Goal: Task Accomplishment & Management: Manage account settings

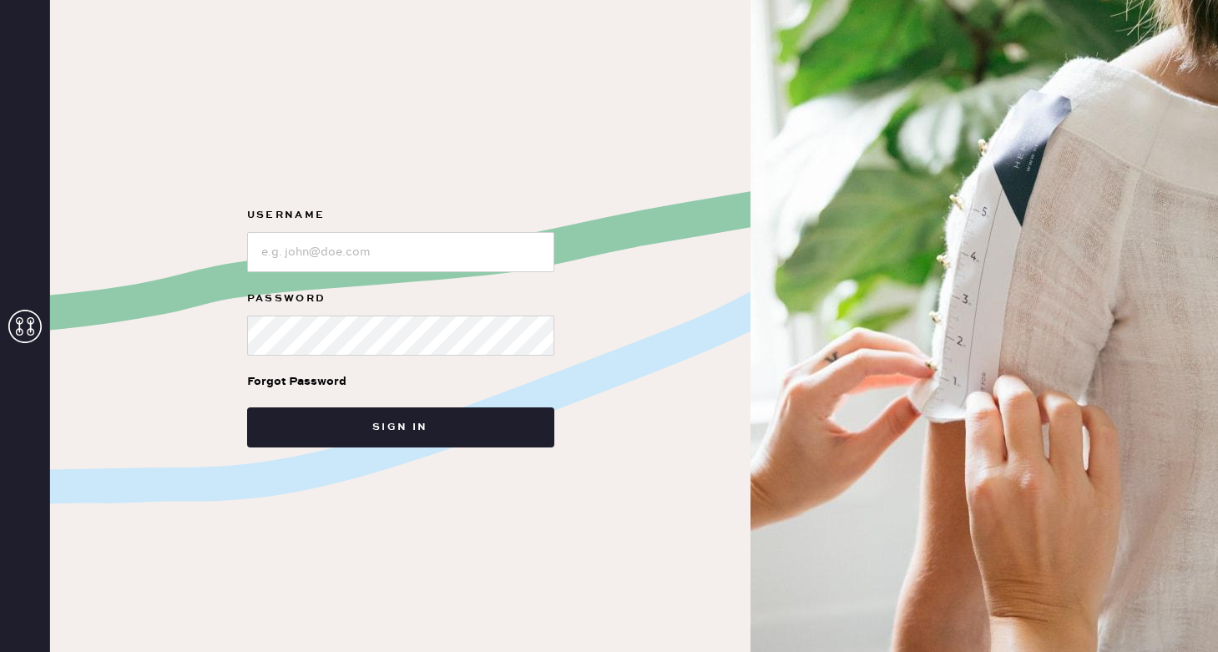
click at [319, 376] on div "Forgot Password" at bounding box center [296, 381] width 99 height 18
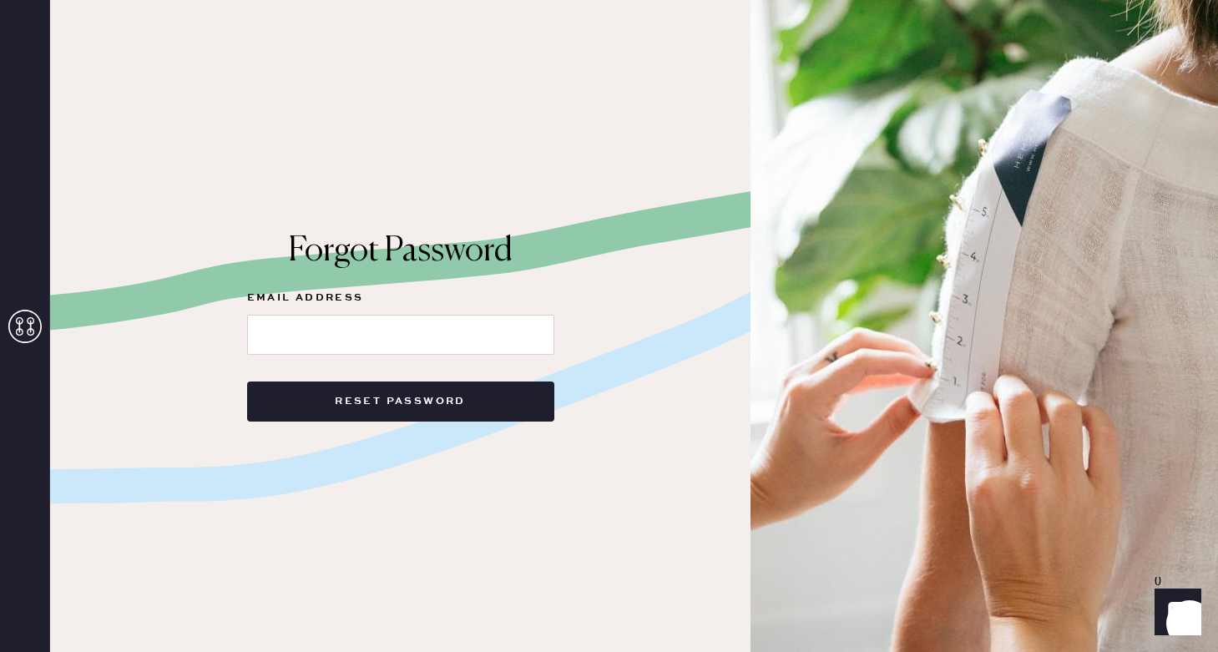
click at [331, 250] on h1 "Forgot Password" at bounding box center [400, 251] width 307 height 40
click at [33, 326] on icon at bounding box center [24, 326] width 33 height 33
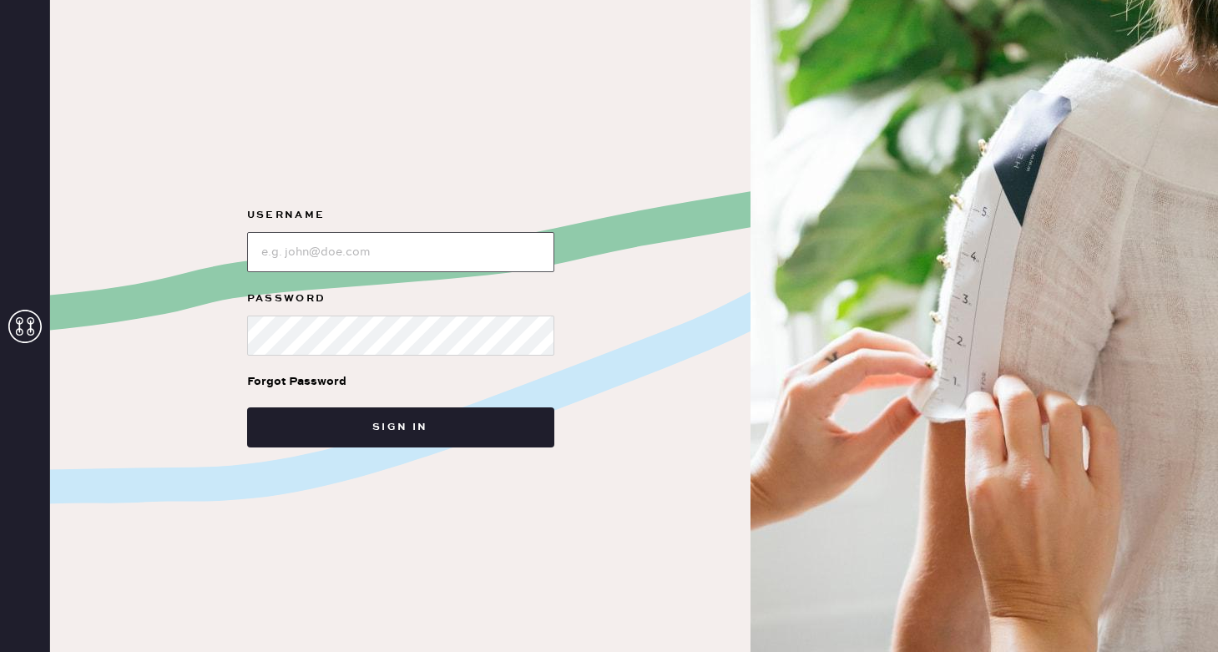
click at [285, 246] on input "loginName" at bounding box center [400, 252] width 307 height 40
type input "reformationsoho"
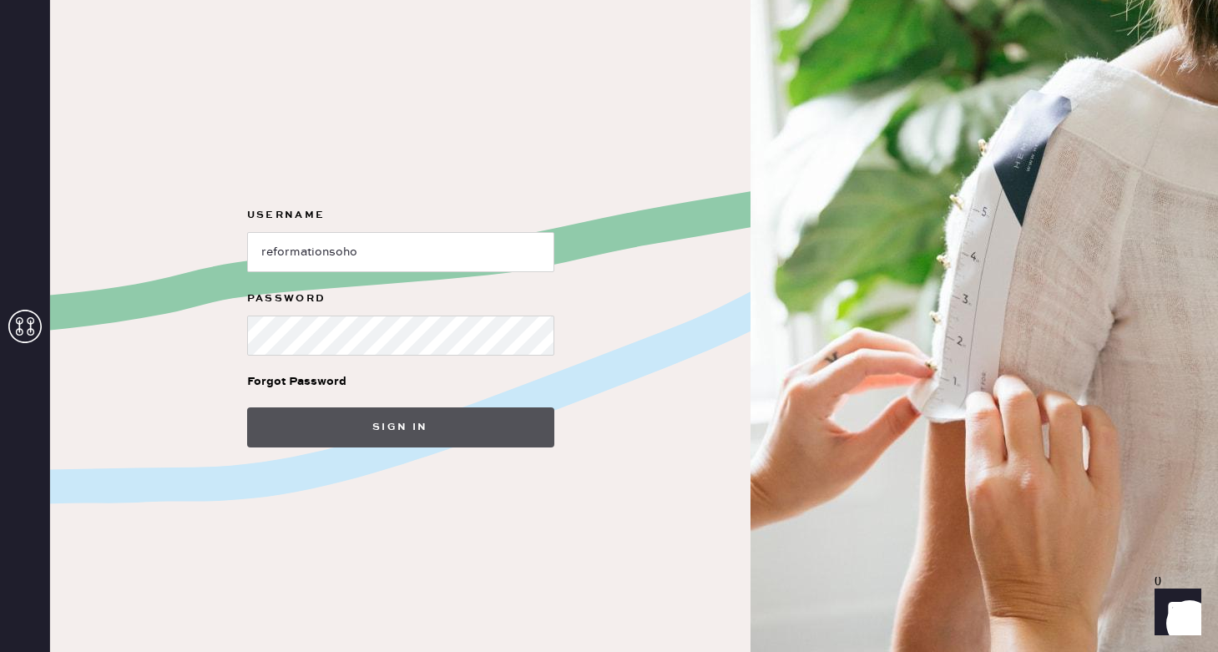
click at [331, 419] on button "Sign in" at bounding box center [400, 427] width 307 height 40
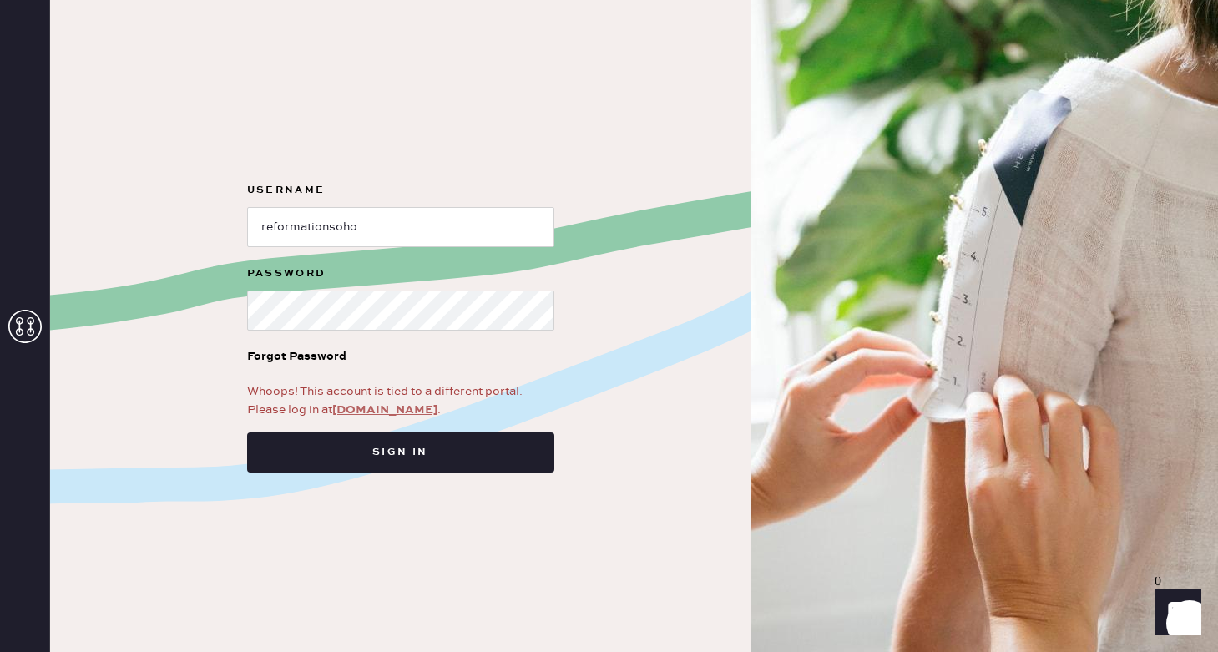
click at [376, 408] on link "app.hemster.co" at bounding box center [384, 409] width 105 height 15
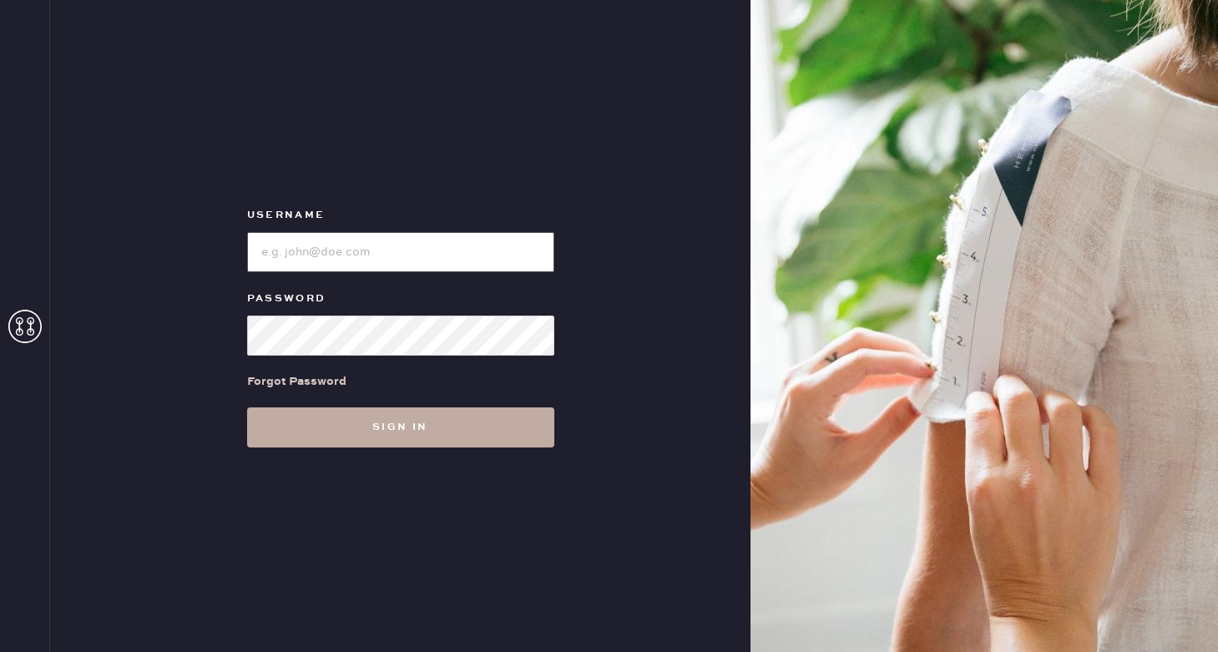
type input "reformationsoho"
click at [383, 416] on button "Sign in" at bounding box center [400, 427] width 307 height 40
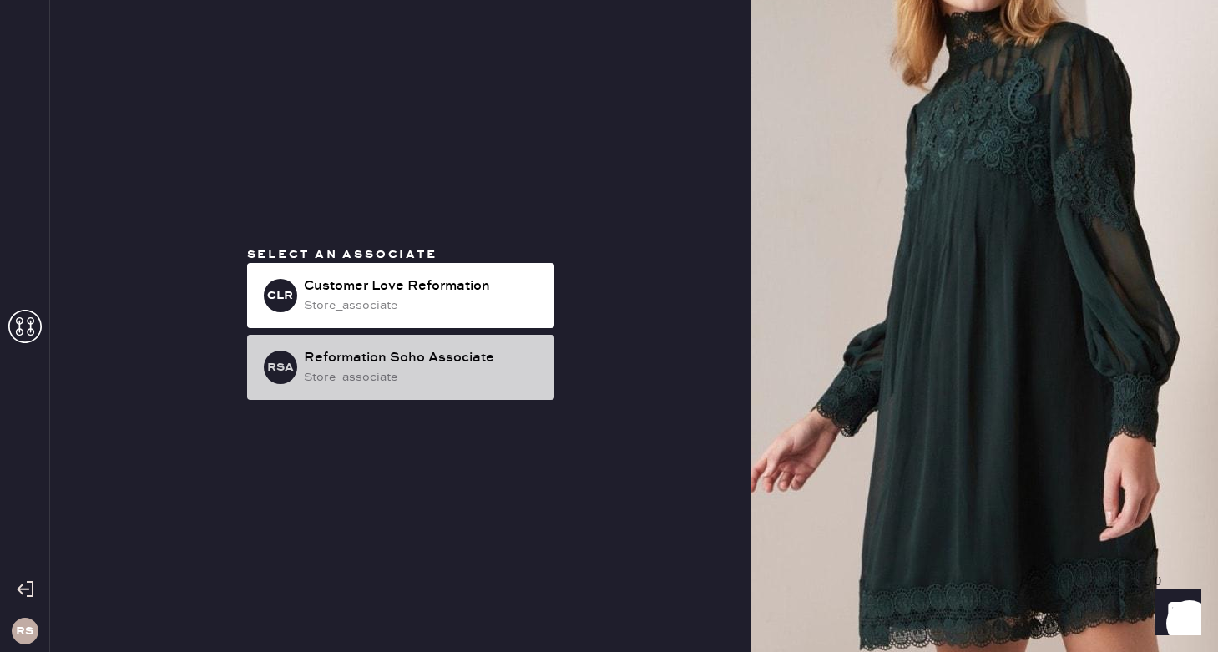
click at [385, 379] on div "store_associate" at bounding box center [422, 377] width 237 height 18
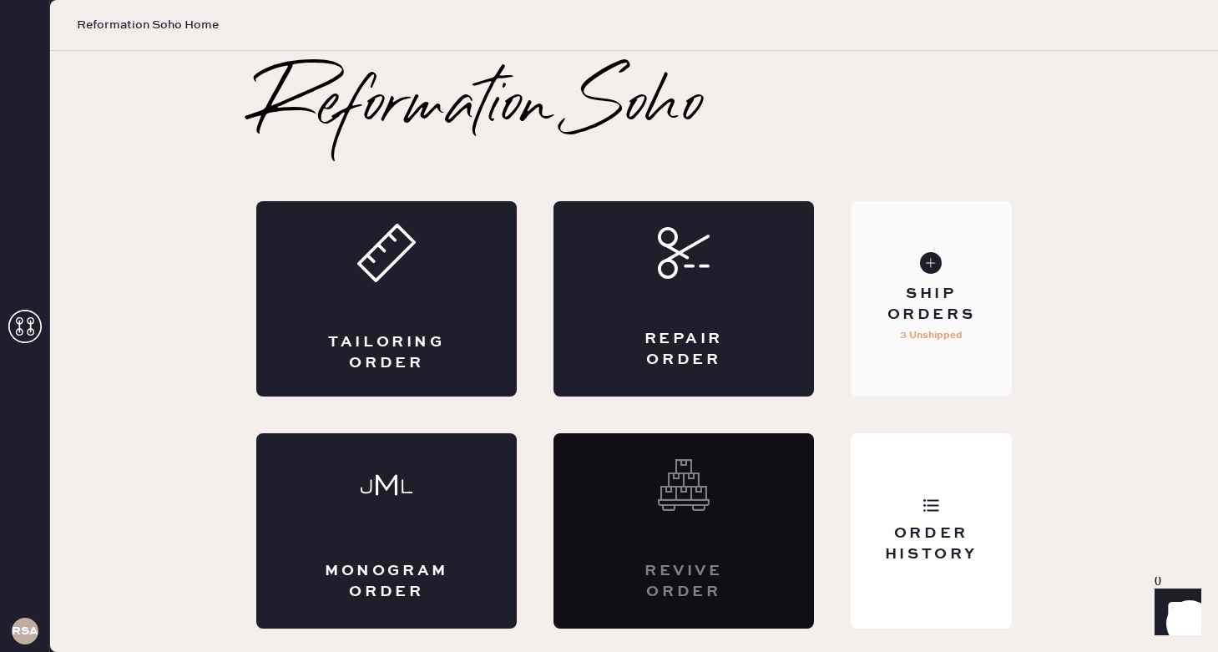
click at [914, 268] on div "Ship Orders 3 Unshipped" at bounding box center [931, 298] width 161 height 195
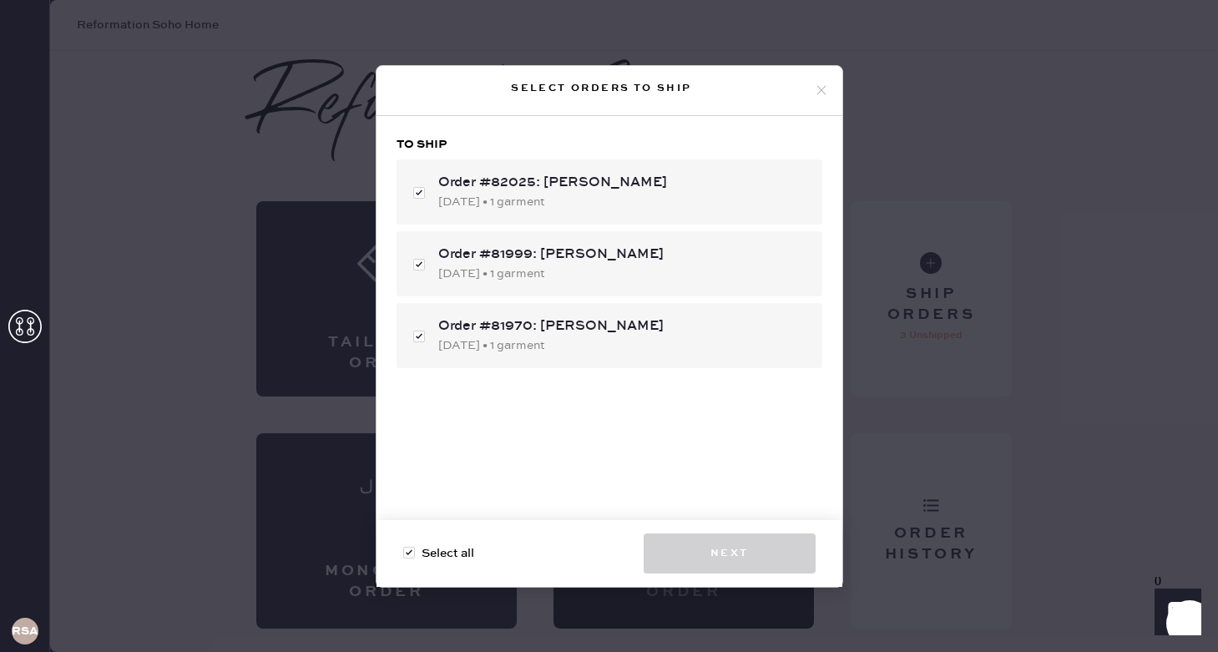
checkbox input "true"
click at [825, 96] on icon at bounding box center [821, 90] width 15 height 15
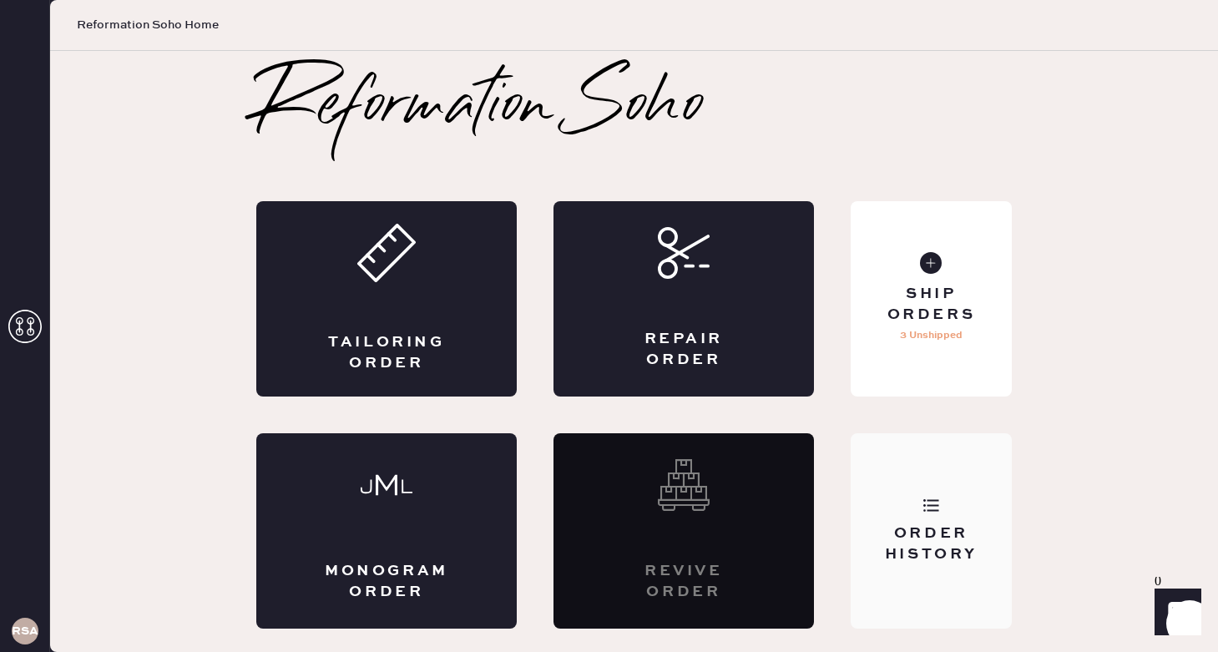
click at [948, 584] on div "Order History" at bounding box center [931, 530] width 161 height 195
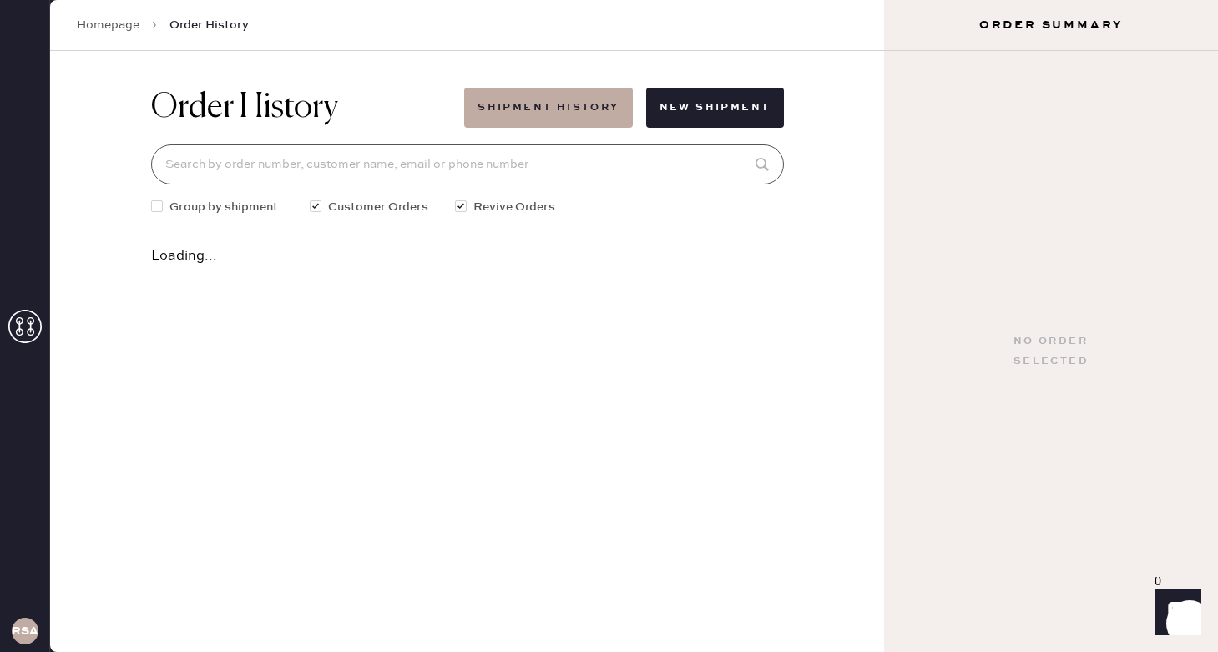
click at [380, 157] on input at bounding box center [467, 164] width 633 height 40
paste input "[EMAIL_ADDRESS][DOMAIN_NAME]"
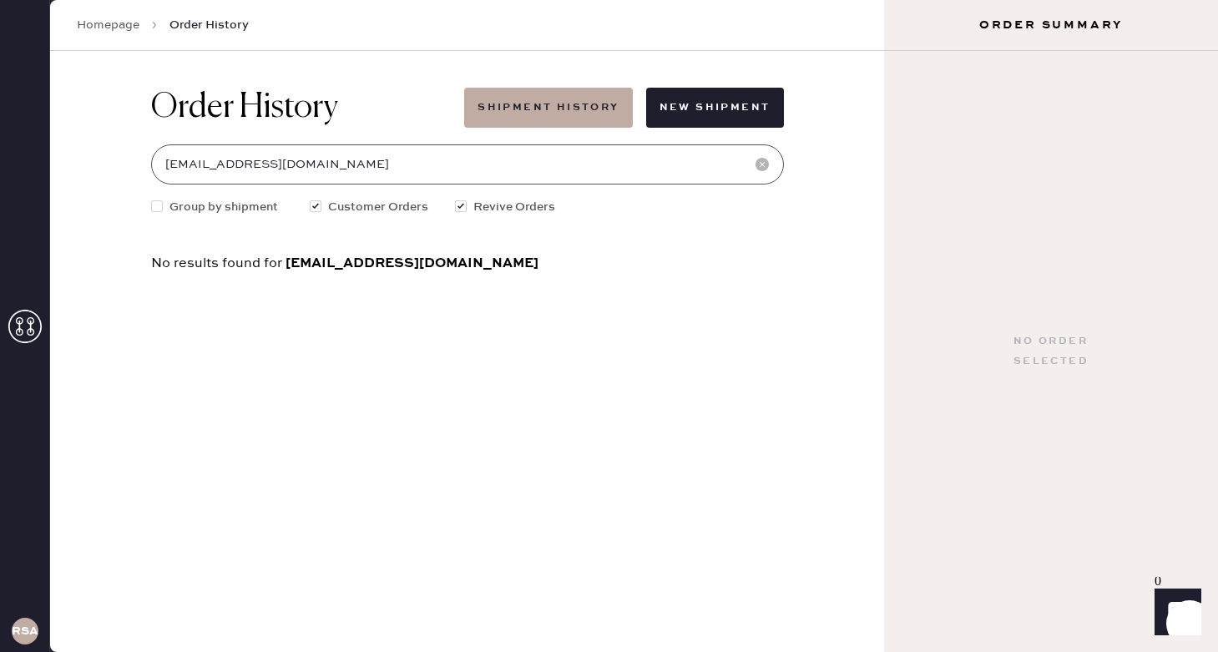
drag, startPoint x: 188, startPoint y: 164, endPoint x: 338, endPoint y: 163, distance: 150.3
click at [338, 163] on input "[EMAIL_ADDRESS][DOMAIN_NAME]" at bounding box center [467, 164] width 633 height 40
type input "niva"
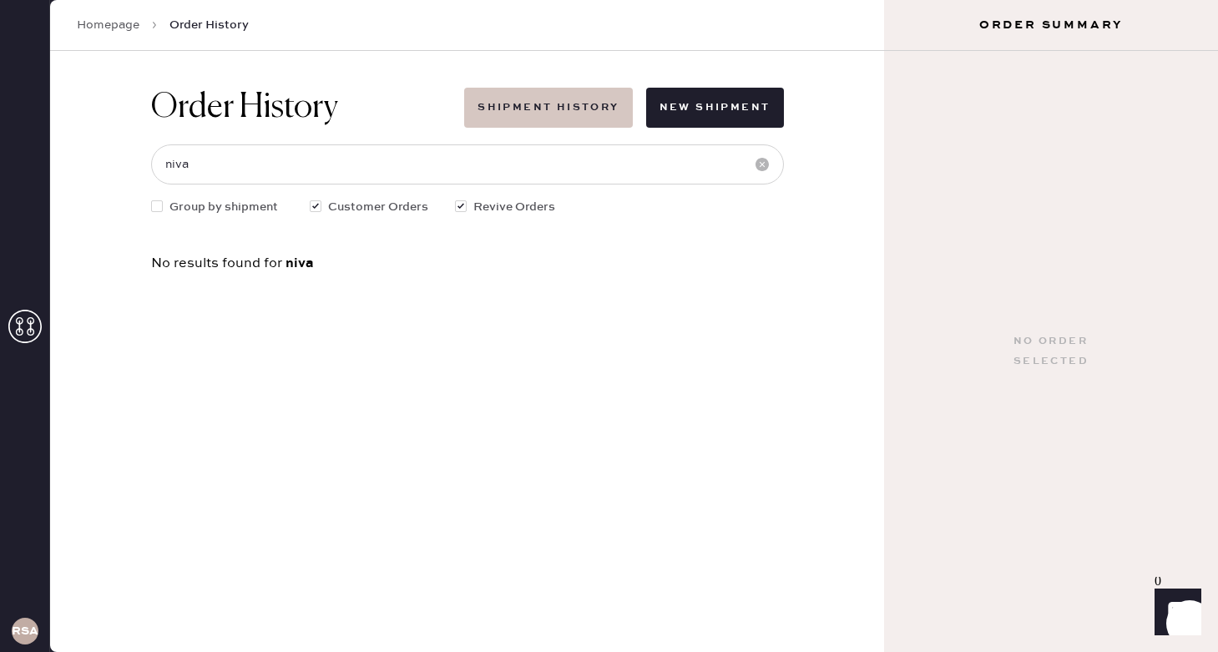
click at [511, 104] on button "Shipment History" at bounding box center [548, 108] width 168 height 40
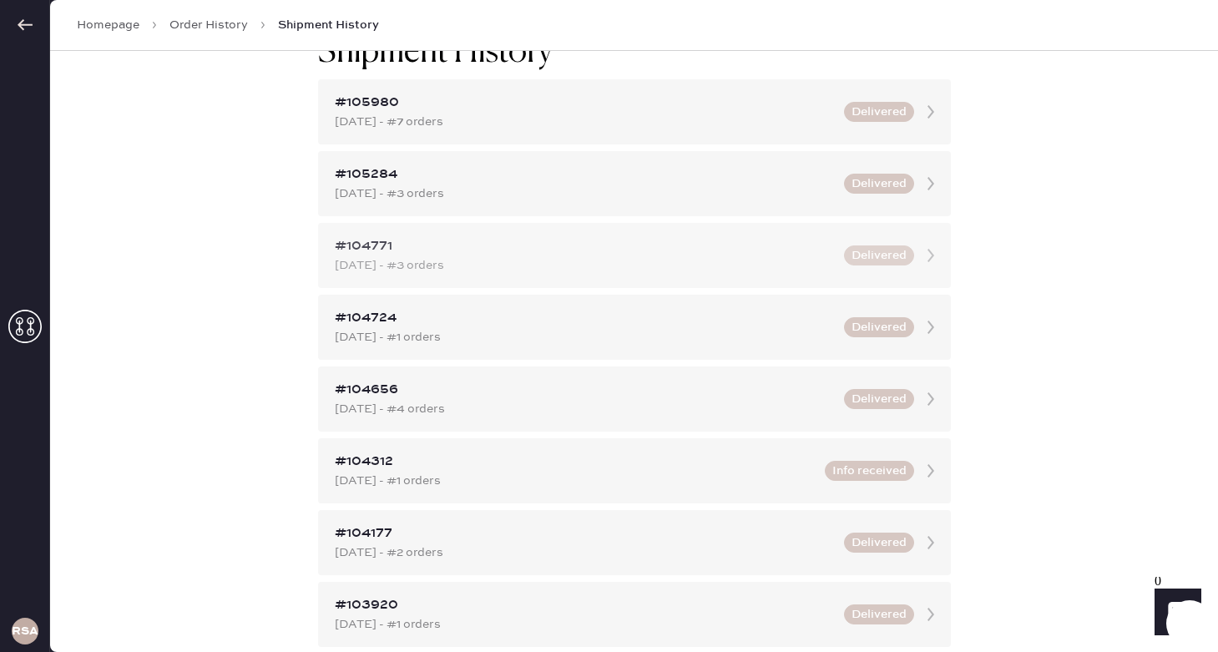
scroll to position [43, 0]
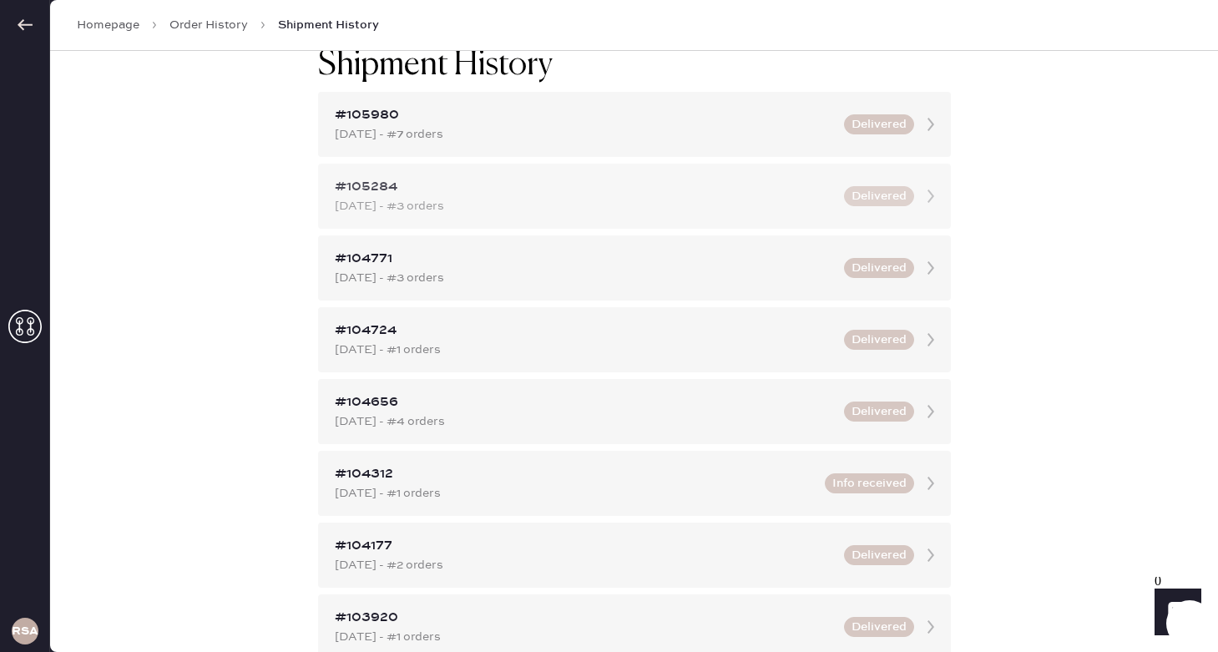
click at [721, 214] on div "[DATE] - #3 orders" at bounding box center [584, 206] width 499 height 18
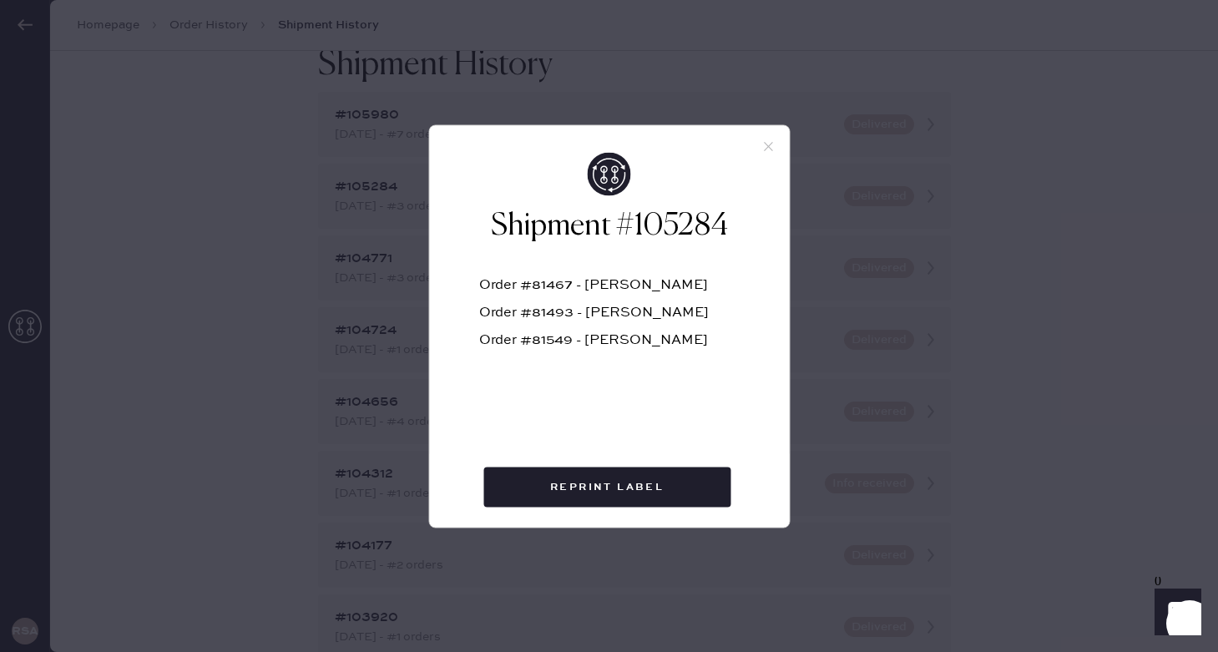
click at [766, 147] on icon at bounding box center [768, 146] width 15 height 15
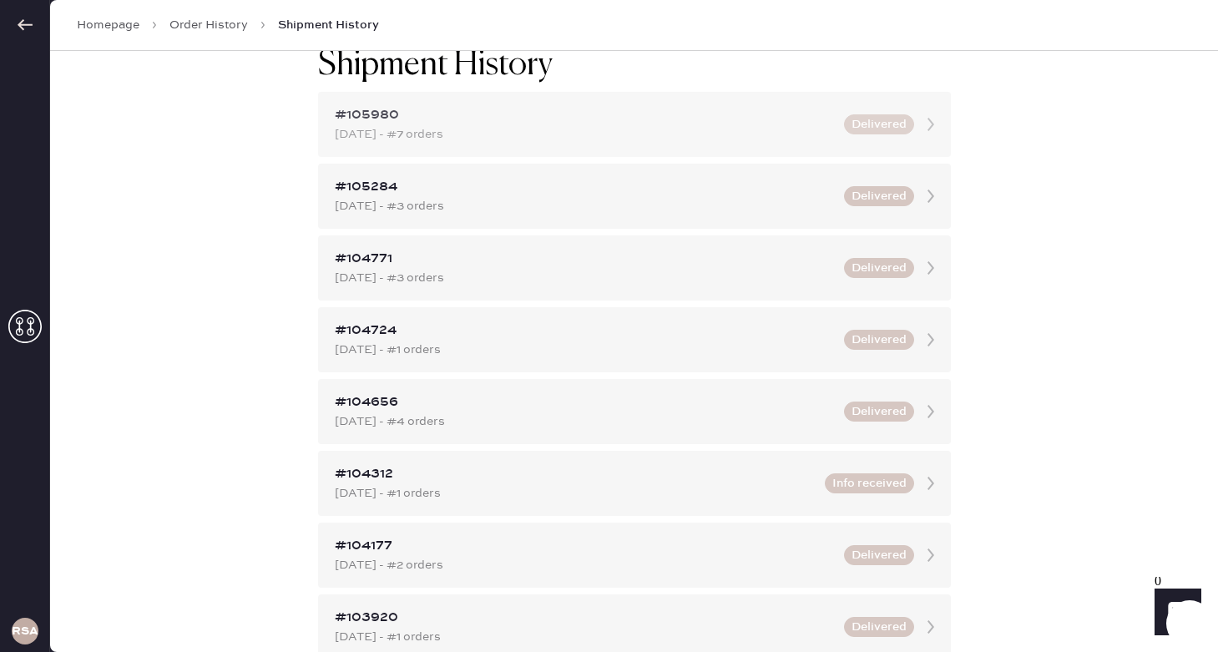
click at [680, 119] on div "#105980" at bounding box center [584, 115] width 499 height 20
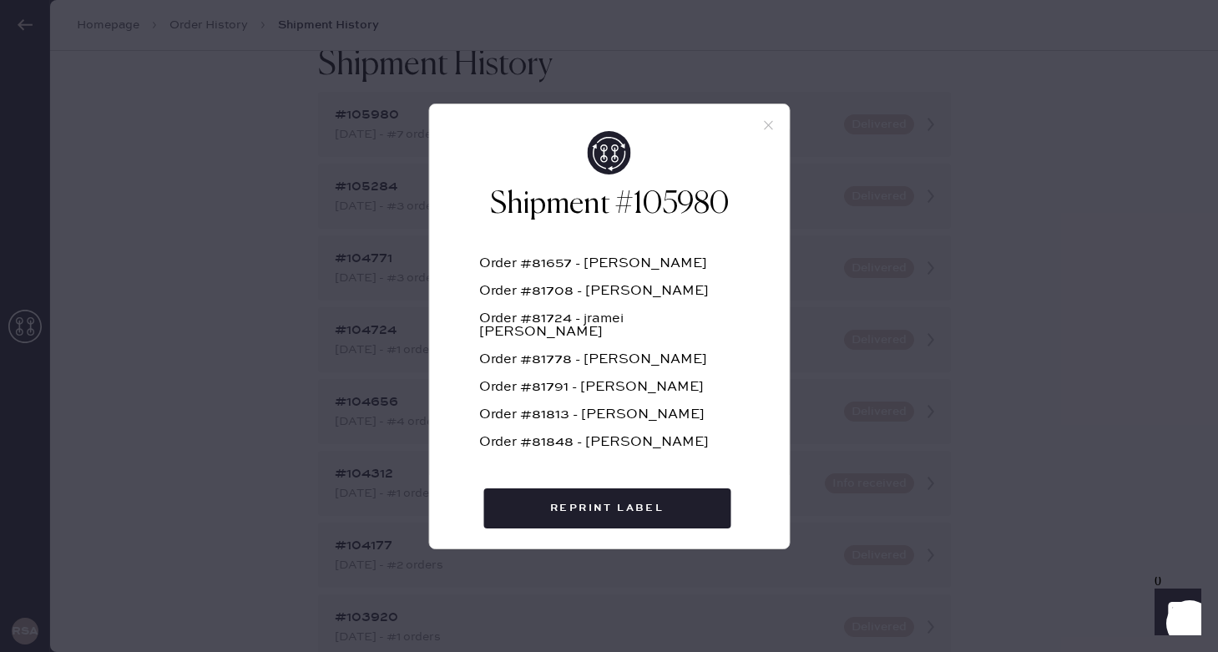
click at [769, 122] on icon at bounding box center [768, 125] width 15 height 15
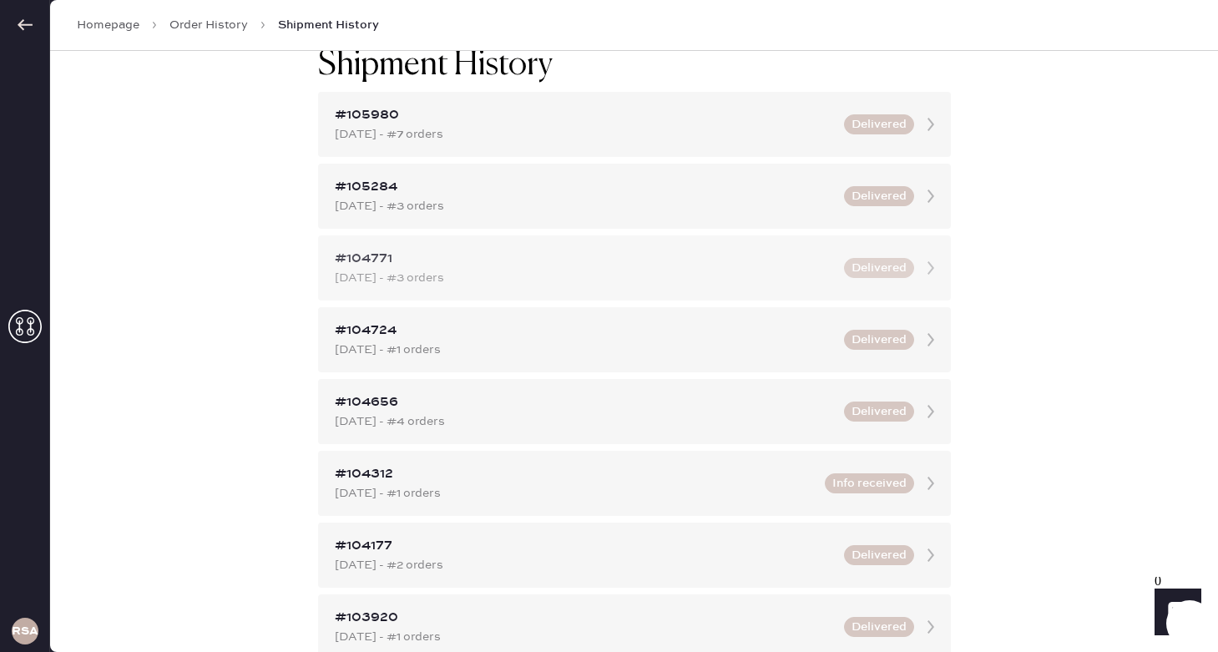
click at [530, 265] on div "#104771" at bounding box center [584, 259] width 499 height 20
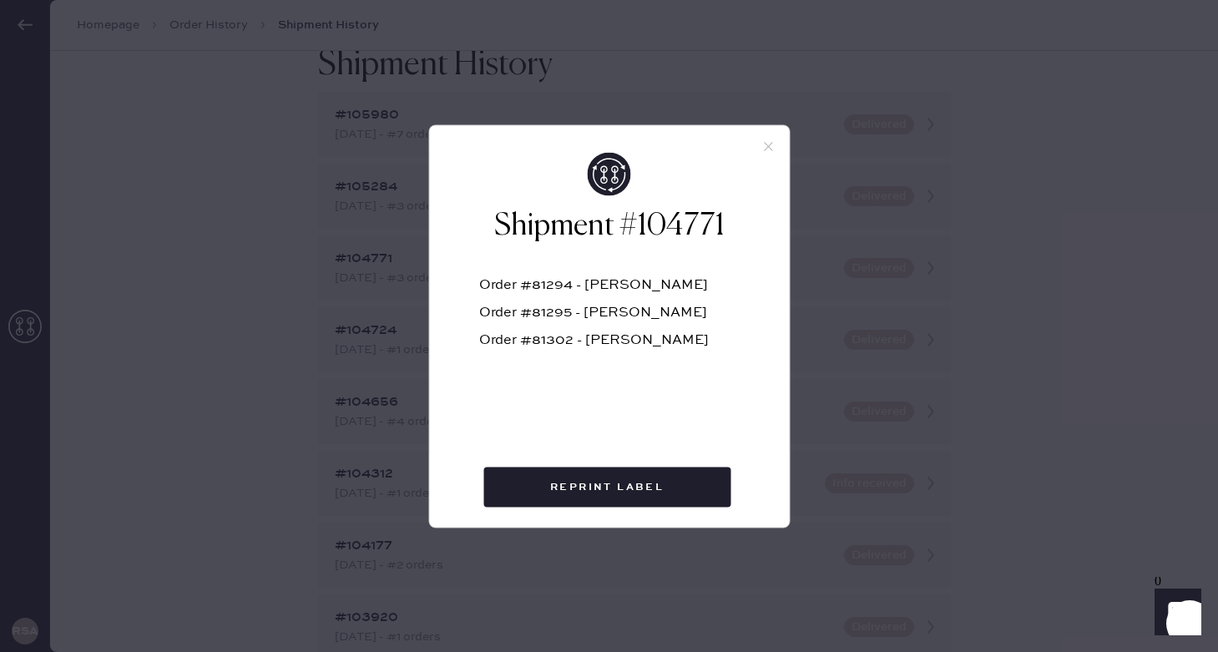
click at [767, 152] on div "Shipment #104771 Order #81294 - [PERSON_NAME] Order #81295 - [PERSON_NAME] Orde…" at bounding box center [609, 306] width 360 height 309
